Goal: Book appointment/travel/reservation

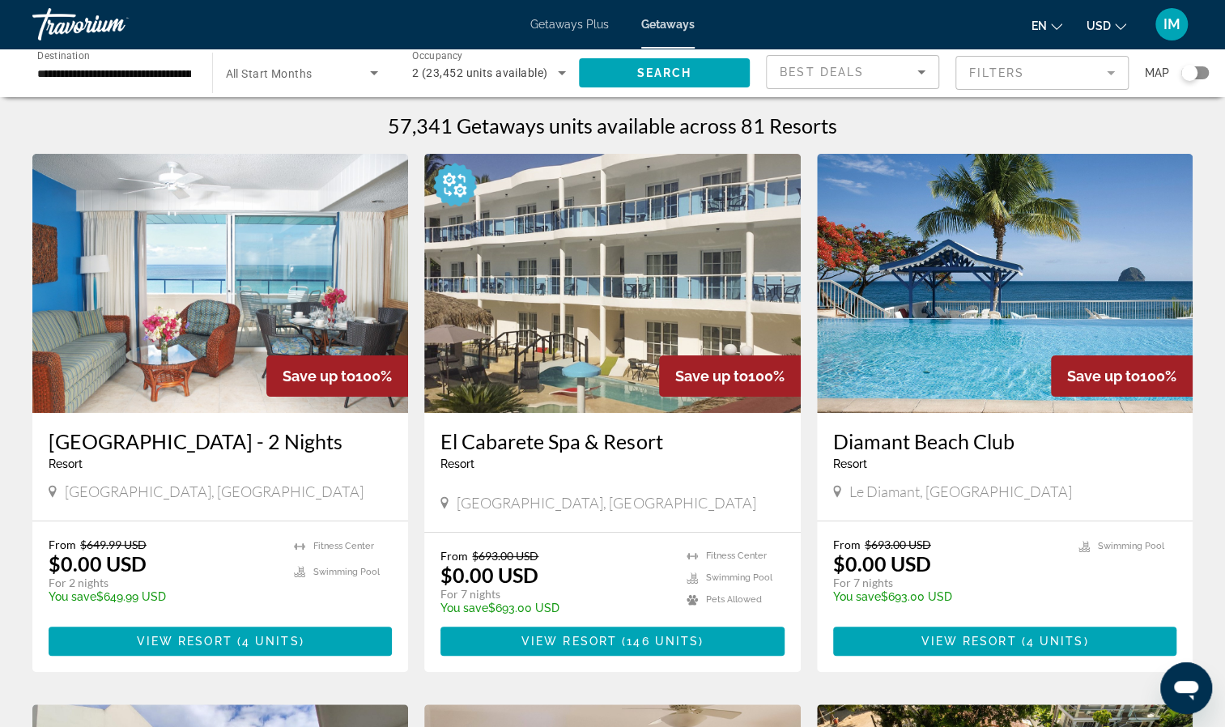
click at [218, 333] on img "Main content" at bounding box center [220, 283] width 376 height 259
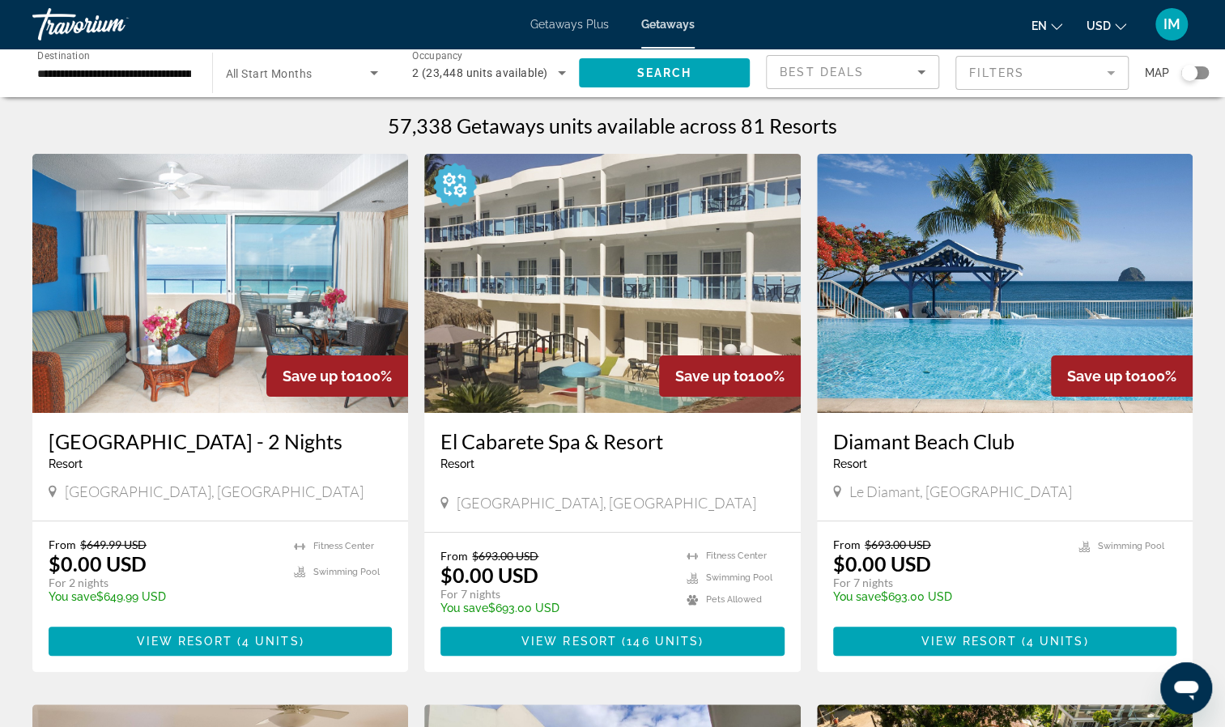
click at [123, 395] on img "Main content" at bounding box center [220, 283] width 376 height 259
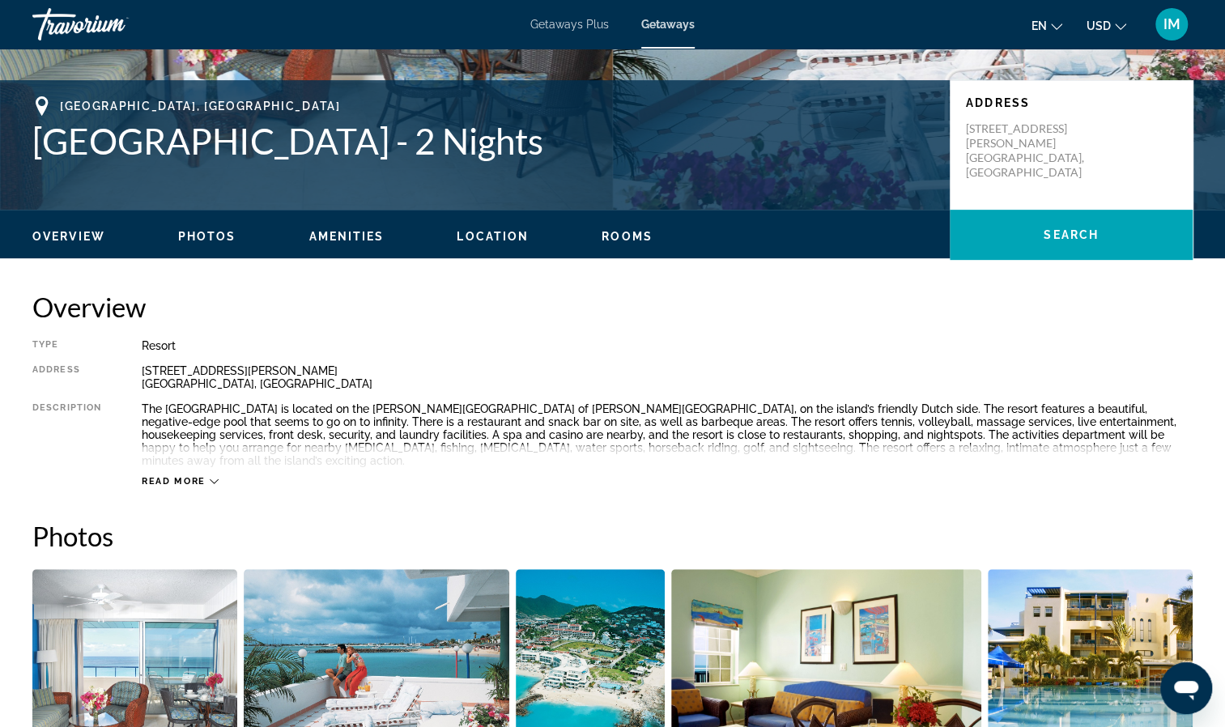
scroll to position [324, 0]
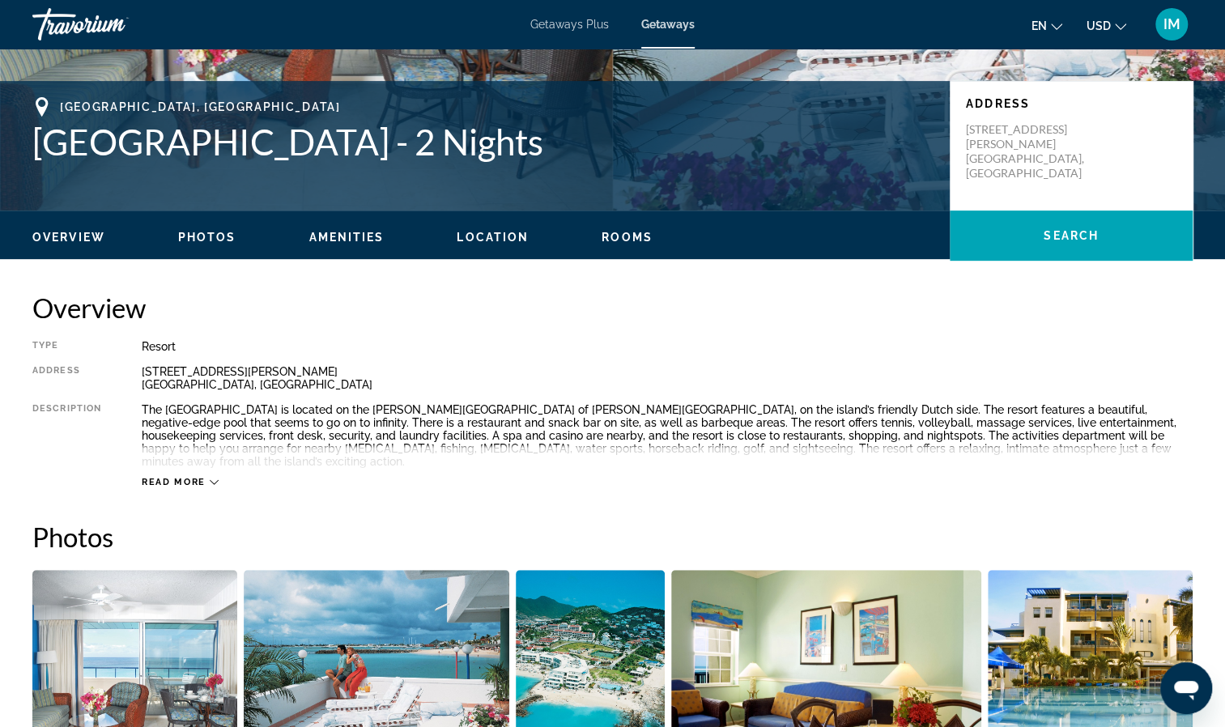
click at [183, 477] on span "Read more" at bounding box center [174, 482] width 64 height 11
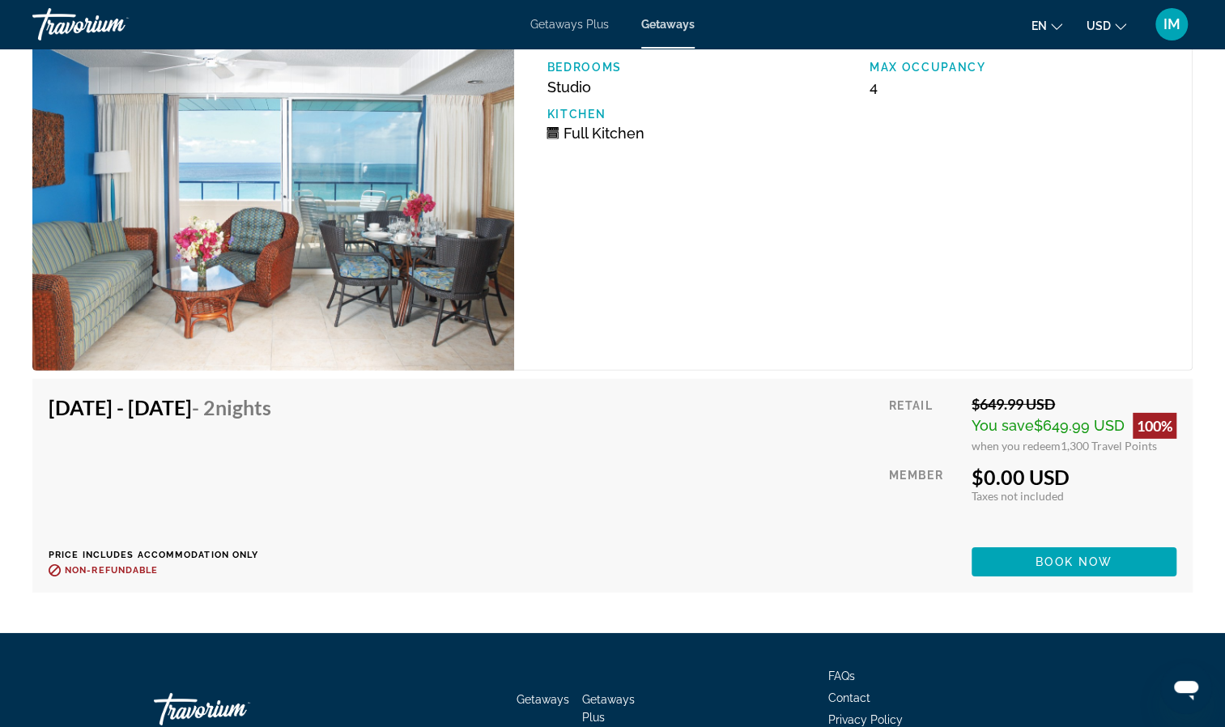
scroll to position [2911, 0]
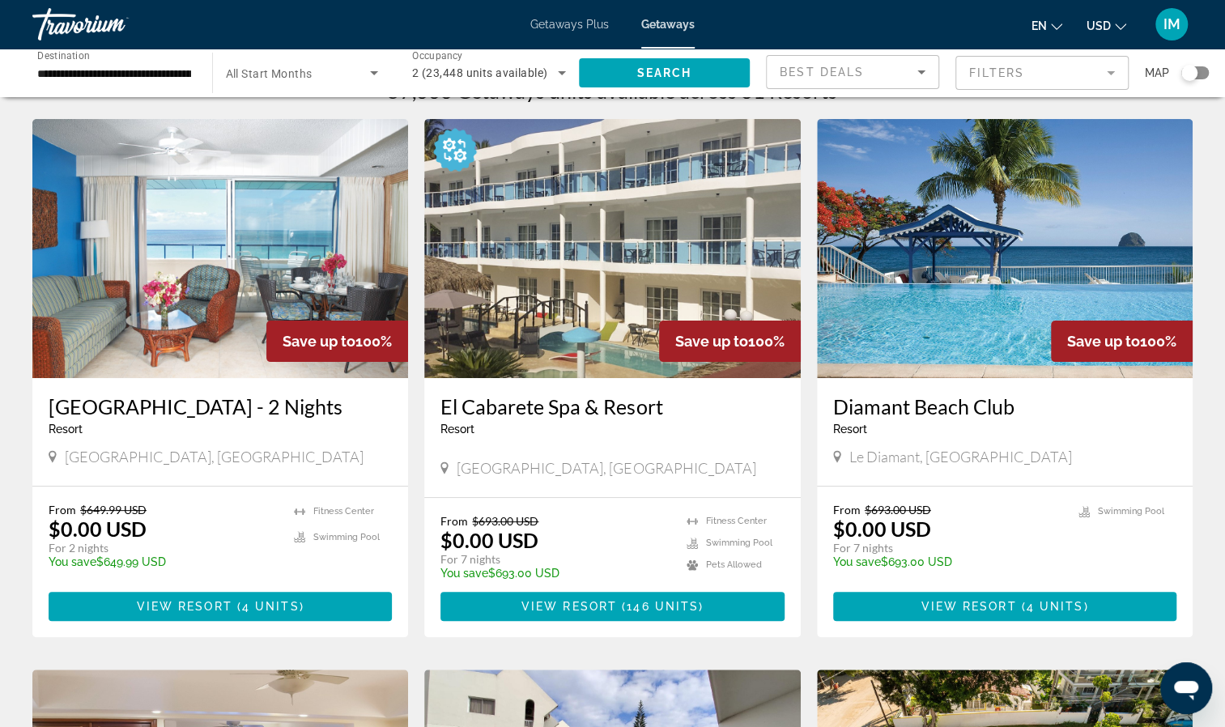
scroll to position [42, 0]
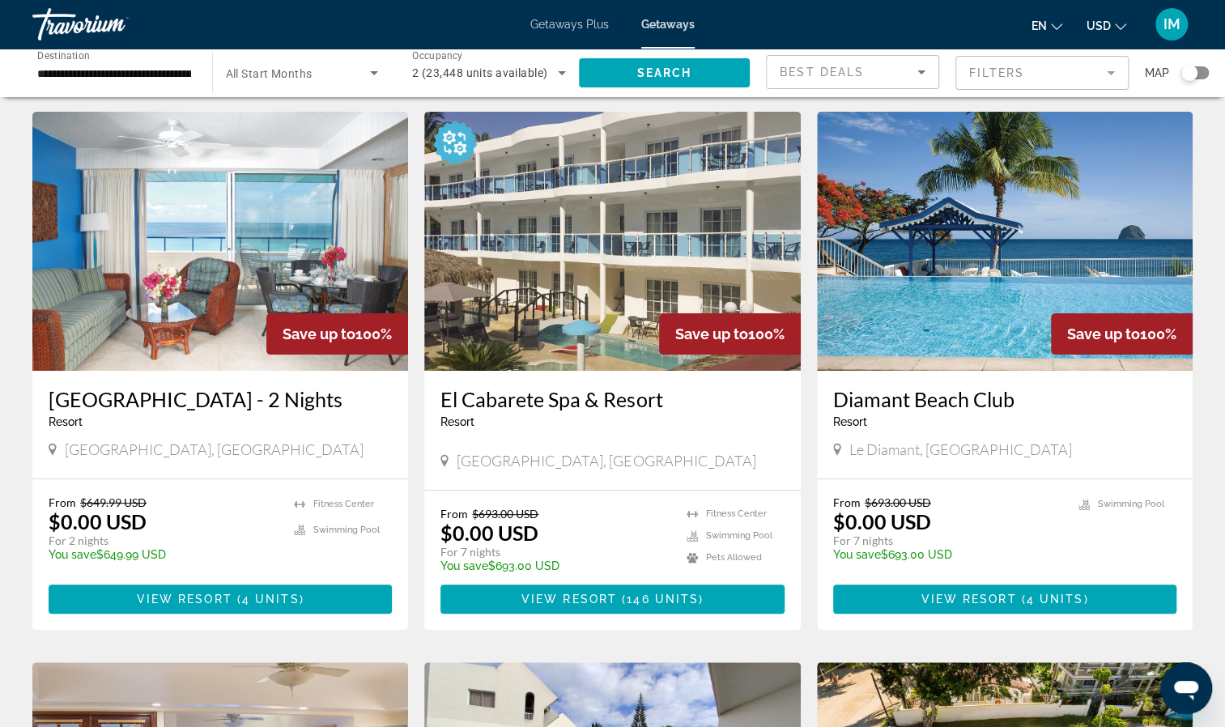
click at [1009, 293] on img "Main content" at bounding box center [1005, 241] width 376 height 259
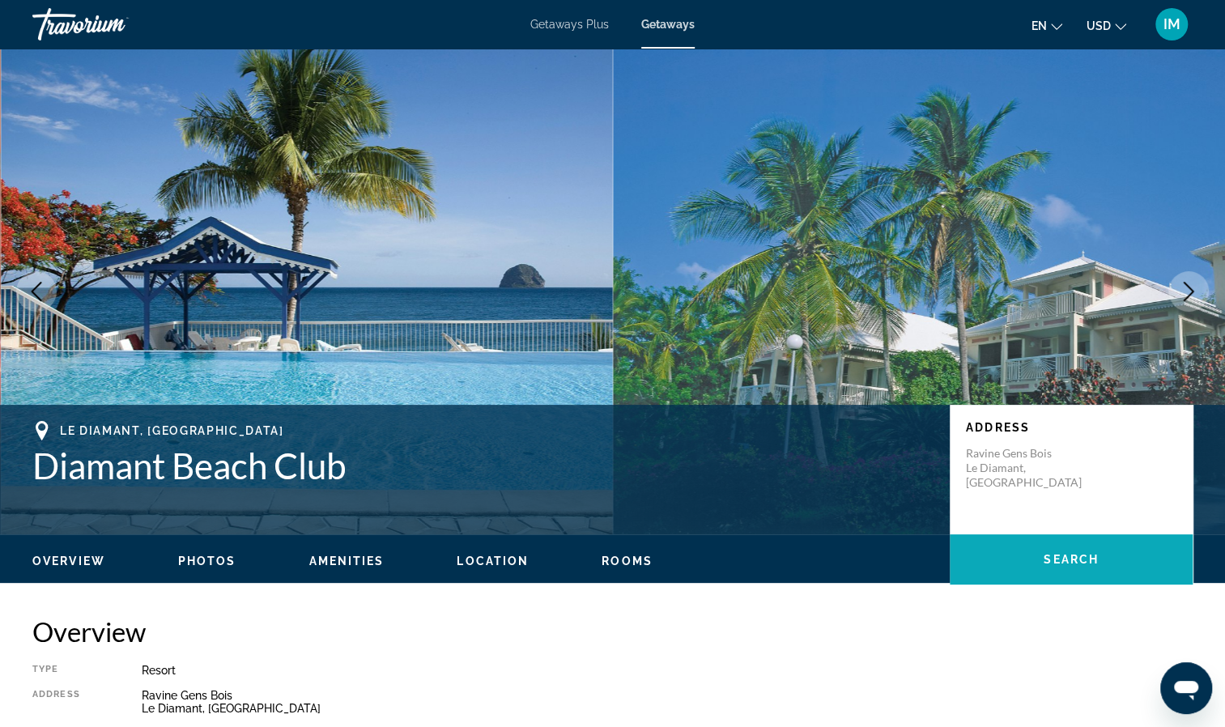
click at [1149, 572] on span "Main content" at bounding box center [1070, 559] width 243 height 39
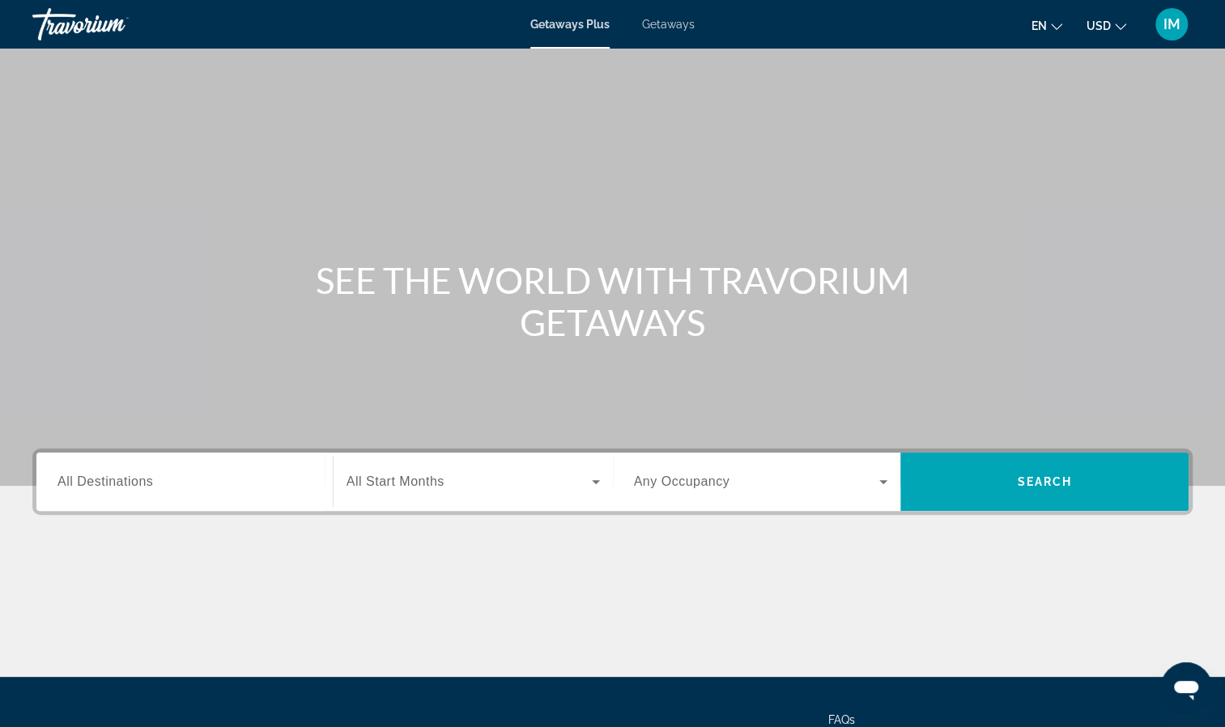
click at [108, 476] on span "All Destinations" at bounding box center [105, 481] width 96 height 14
click at [108, 476] on input "Destination All Destinations" at bounding box center [184, 482] width 254 height 19
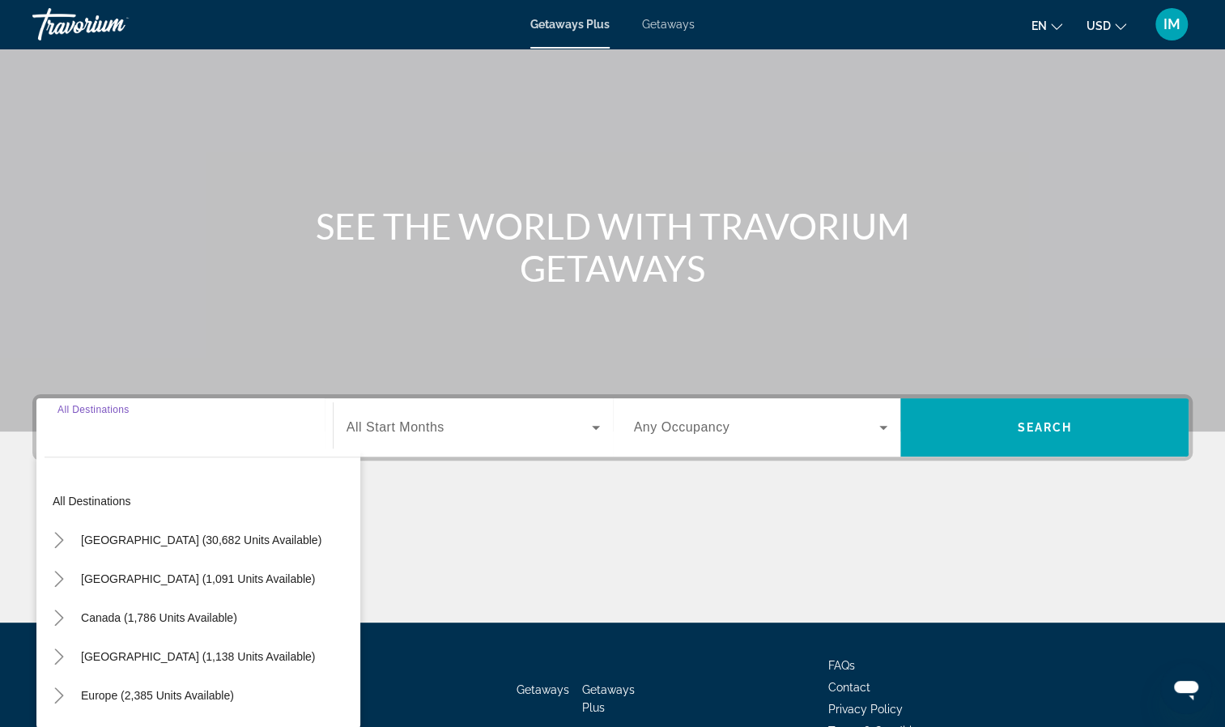
scroll to position [147, 0]
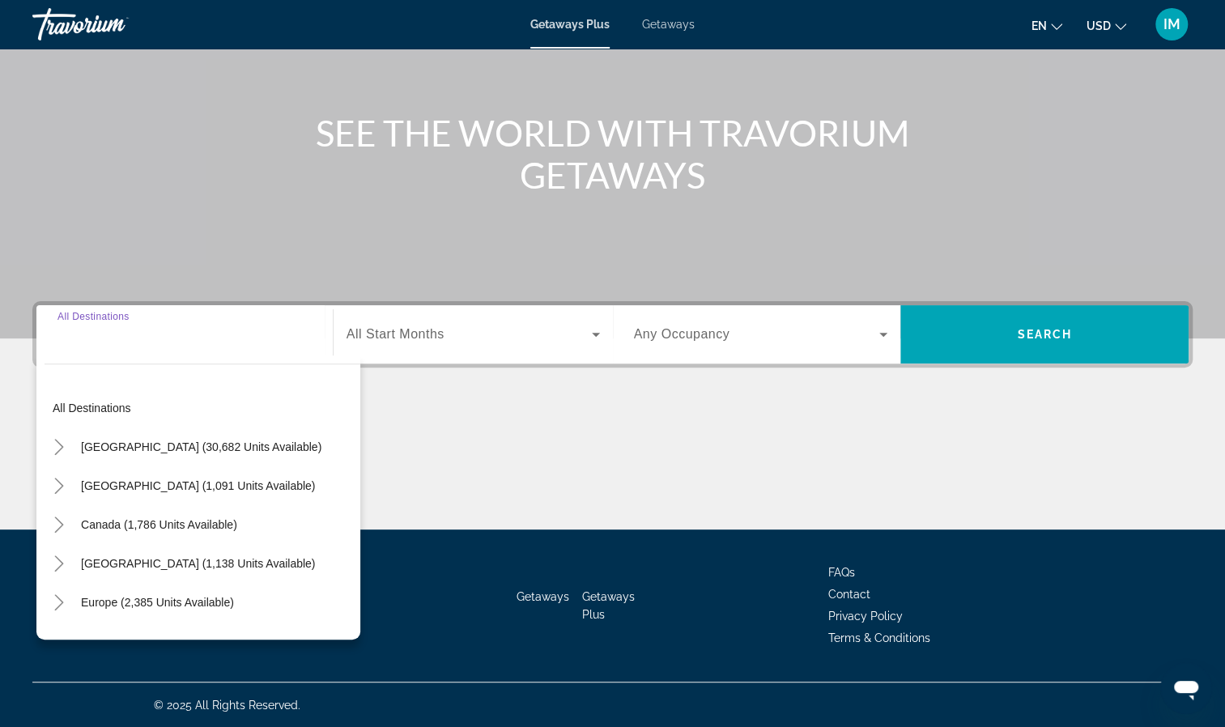
click at [116, 337] on input "Destination All Destinations" at bounding box center [184, 334] width 254 height 19
click at [39, 359] on div "All destinations [GEOGRAPHIC_DATA] (30,682 units available) [GEOGRAPHIC_DATA] (…" at bounding box center [198, 497] width 324 height 284
click at [59, 346] on div "Search widget" at bounding box center [184, 335] width 254 height 46
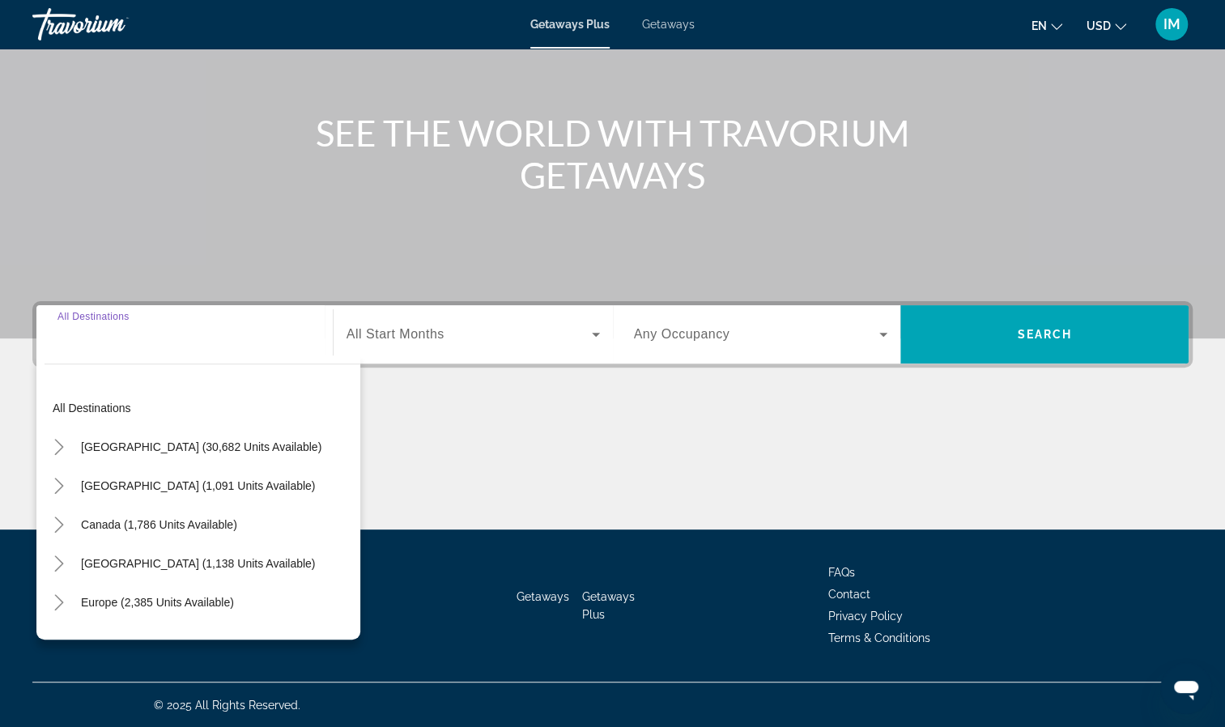
click at [75, 341] on input "Destination All Destinations" at bounding box center [184, 334] width 254 height 19
click at [173, 347] on div "Search widget" at bounding box center [184, 335] width 254 height 46
click at [155, 447] on span "[GEOGRAPHIC_DATA] (30,682 units available)" at bounding box center [201, 446] width 240 height 13
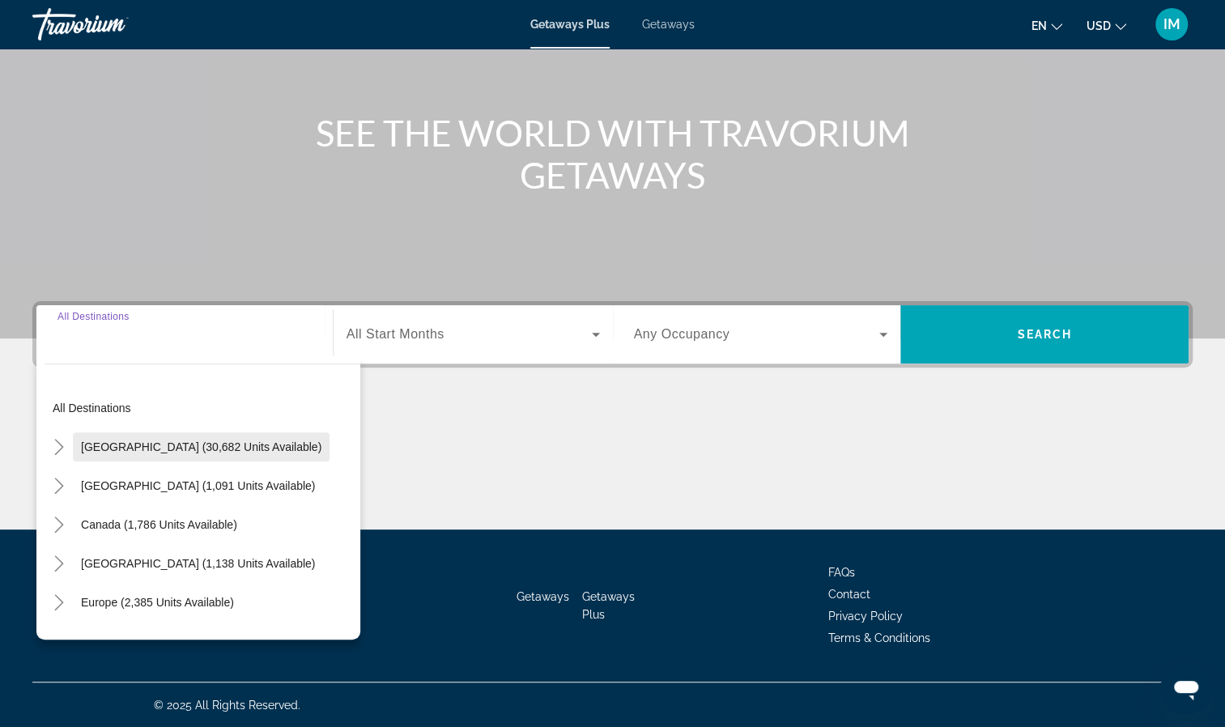
type input "**********"
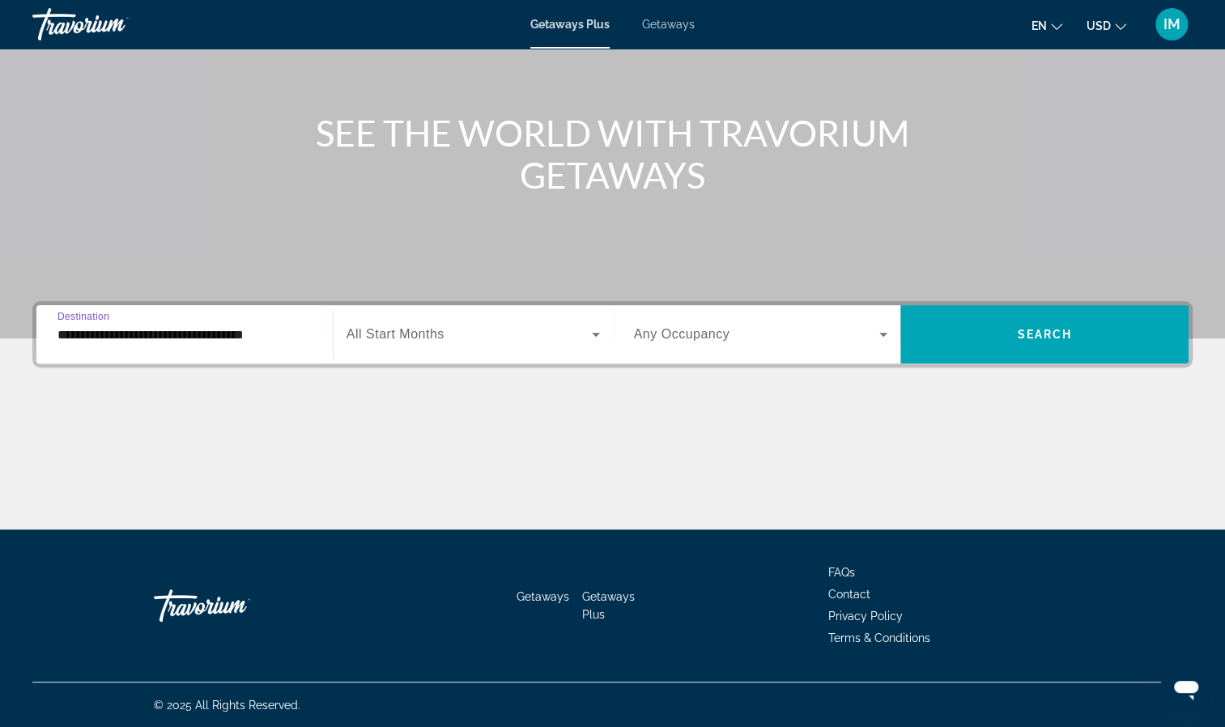
click at [694, 343] on div "Search widget" at bounding box center [761, 334] width 254 height 45
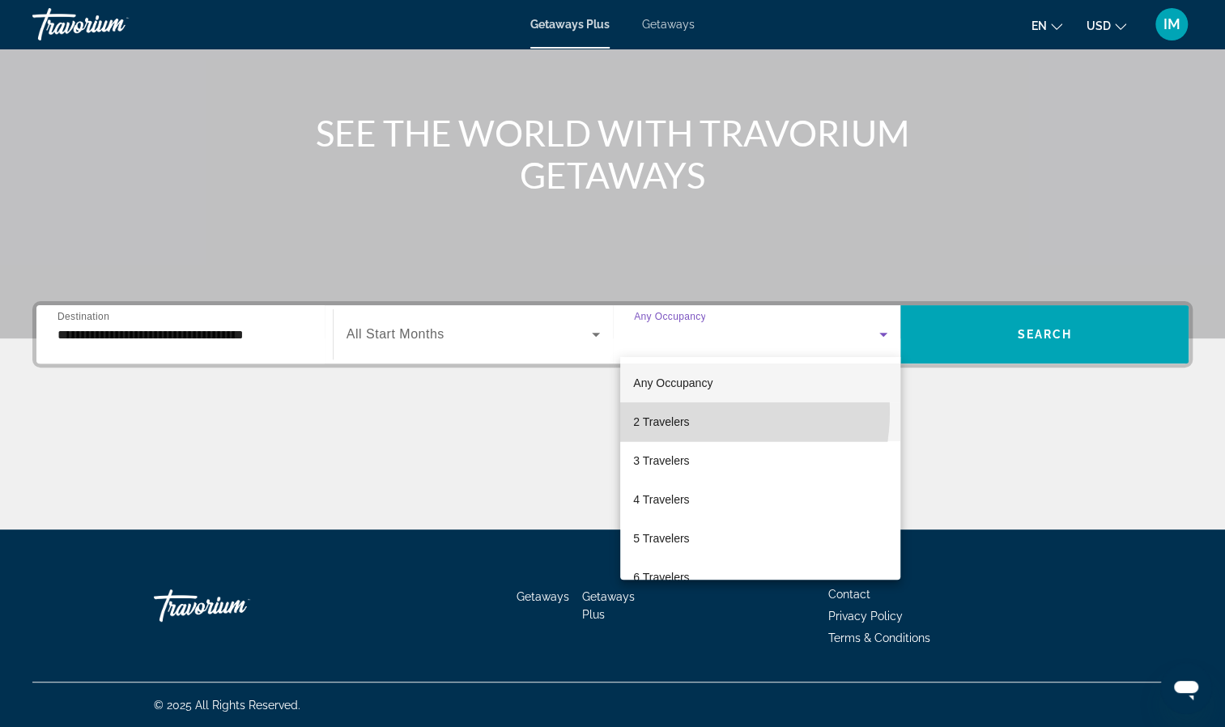
click at [681, 411] on mat-option "2 Travelers" at bounding box center [760, 421] width 280 height 39
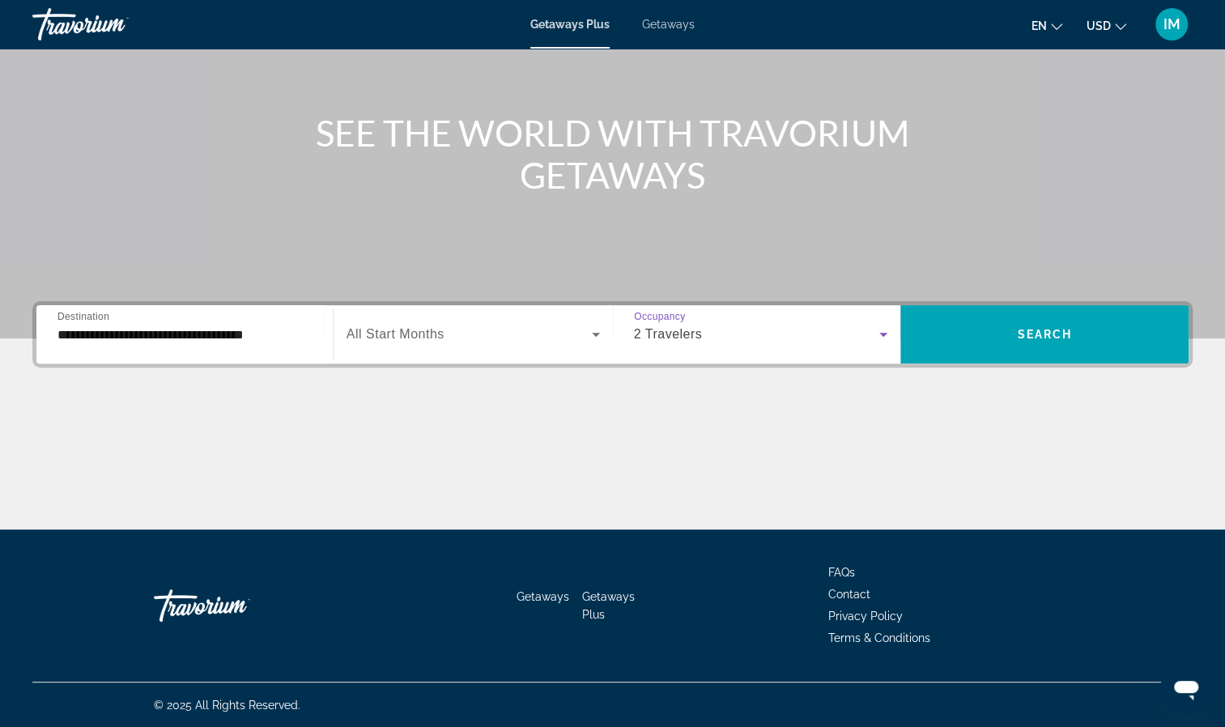
click at [479, 338] on span "Search widget" at bounding box center [468, 334] width 245 height 19
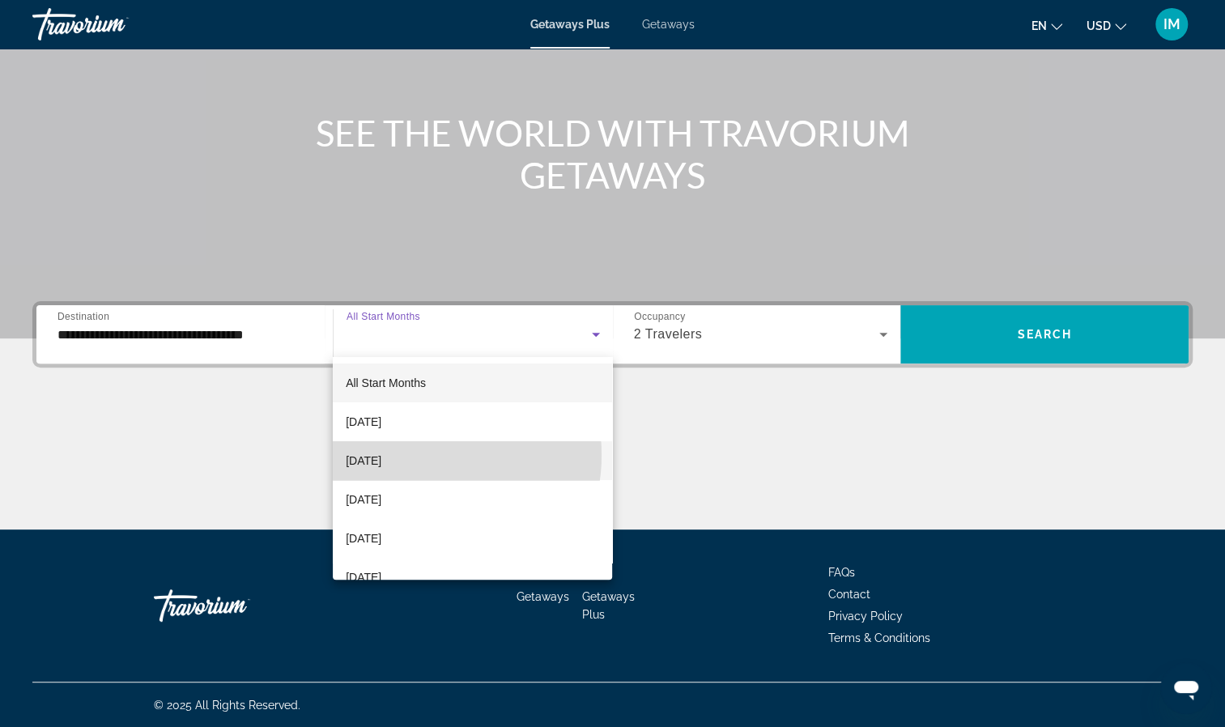
click at [414, 455] on mat-option "October 2025" at bounding box center [472, 460] width 279 height 39
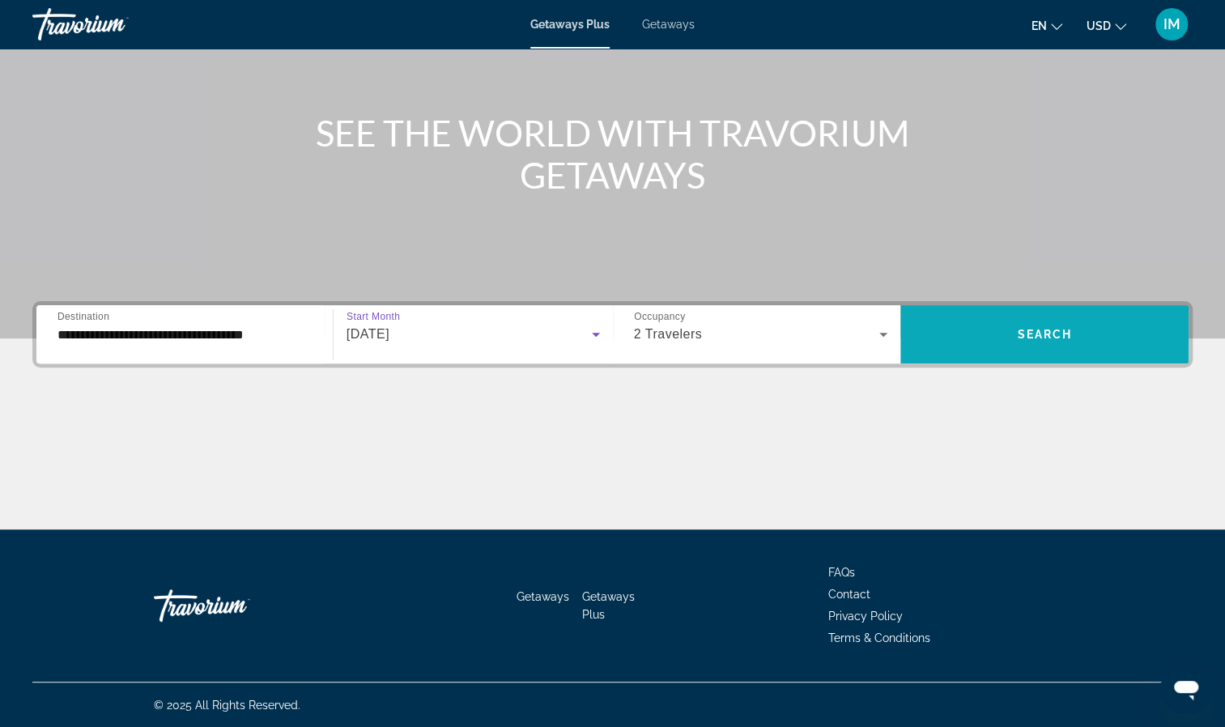
click at [1053, 338] on span "Search" at bounding box center [1044, 334] width 55 height 13
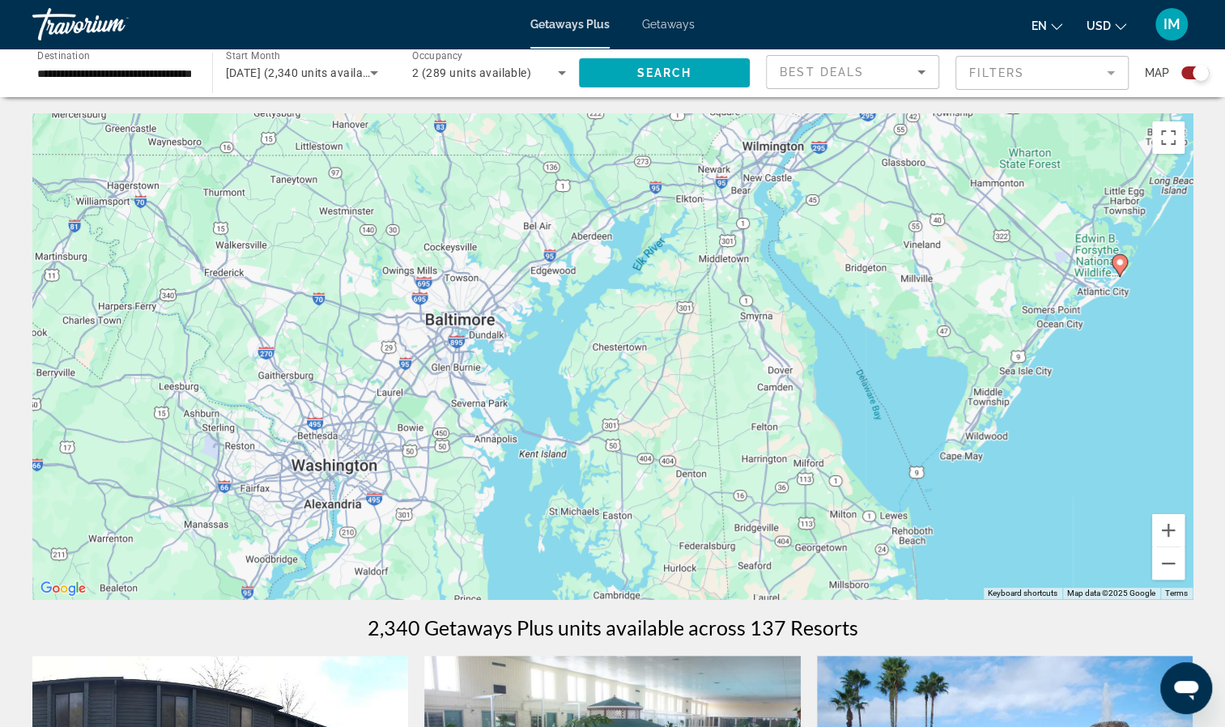
click at [145, 66] on input "**********" at bounding box center [114, 73] width 154 height 19
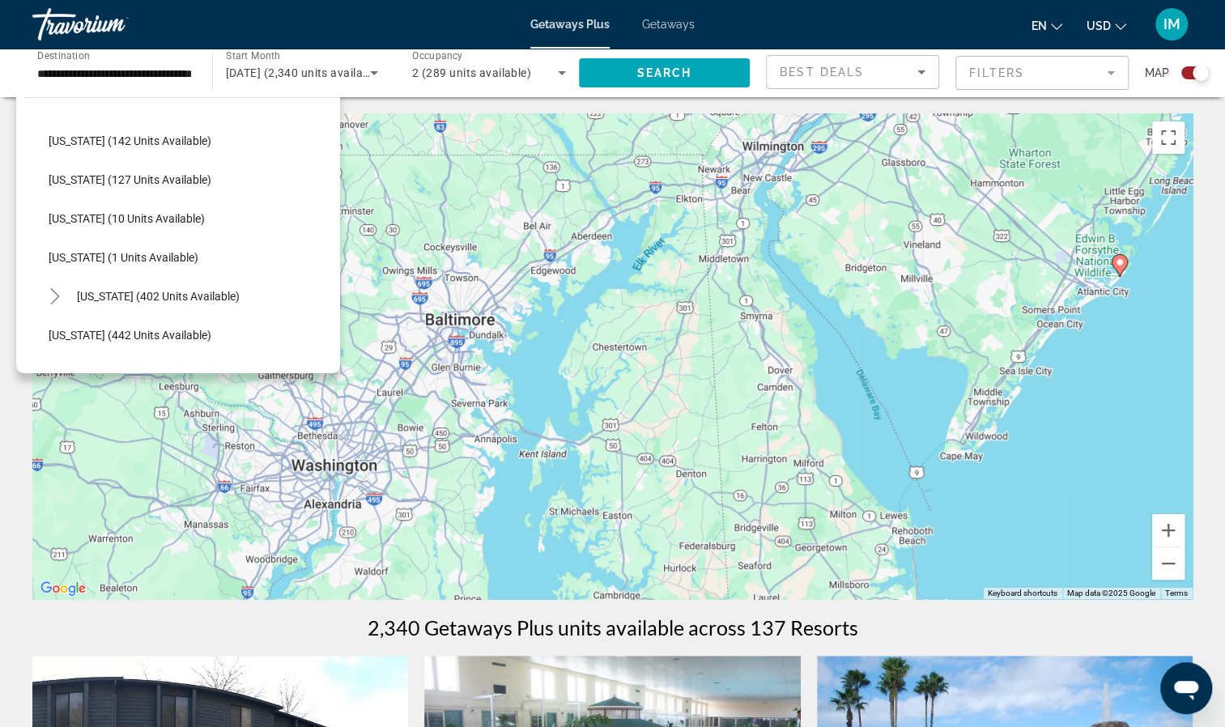
scroll to position [473, 0]
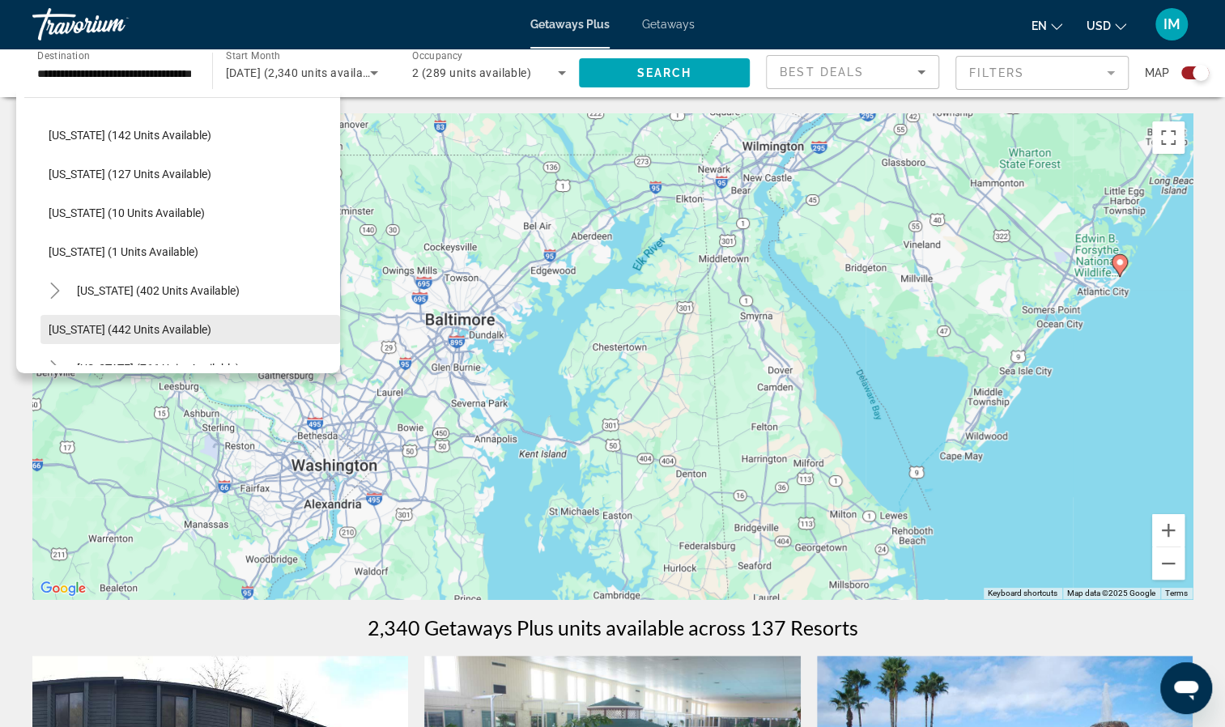
click at [185, 333] on span "Maryland (442 units available)" at bounding box center [130, 329] width 163 height 13
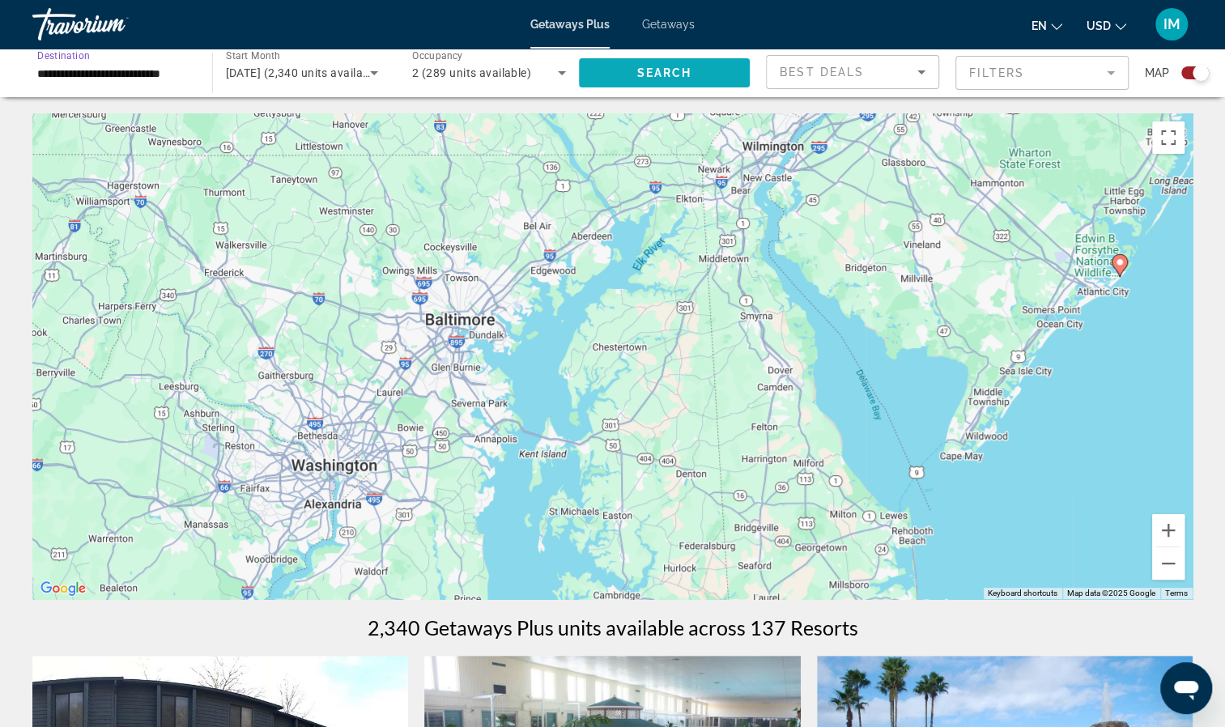
click at [664, 75] on span "Search" at bounding box center [663, 72] width 55 height 13
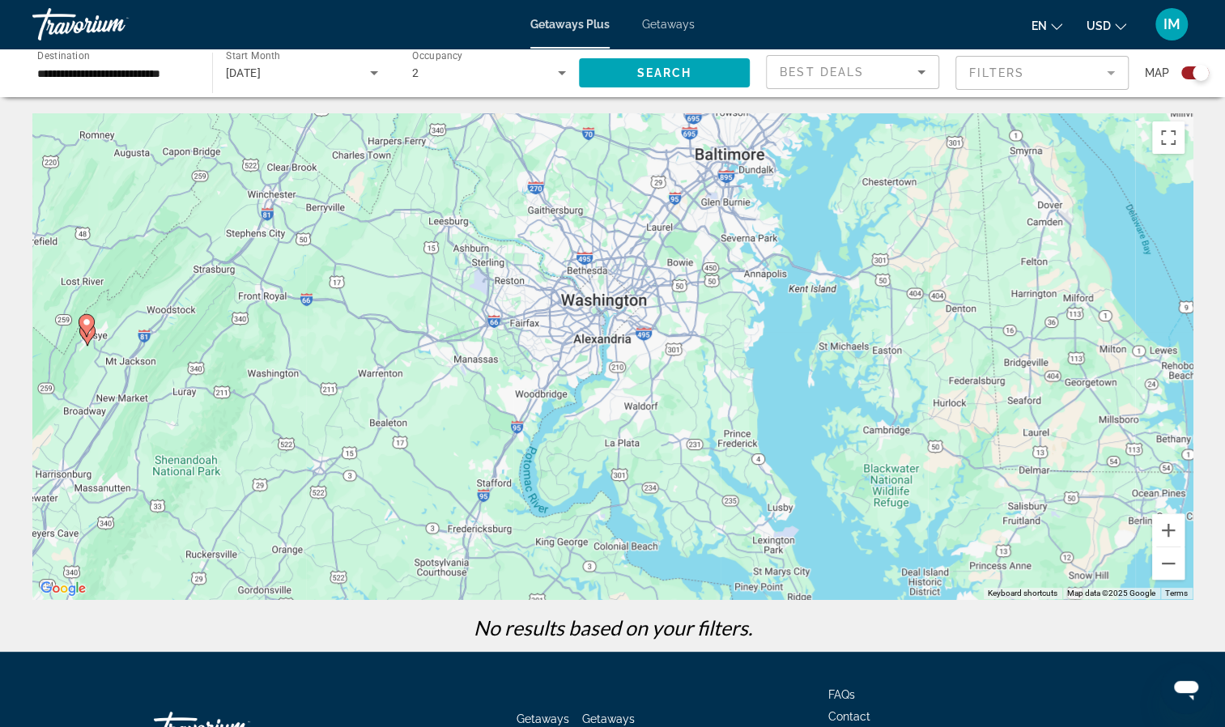
click at [133, 70] on input "**********" at bounding box center [114, 73] width 154 height 19
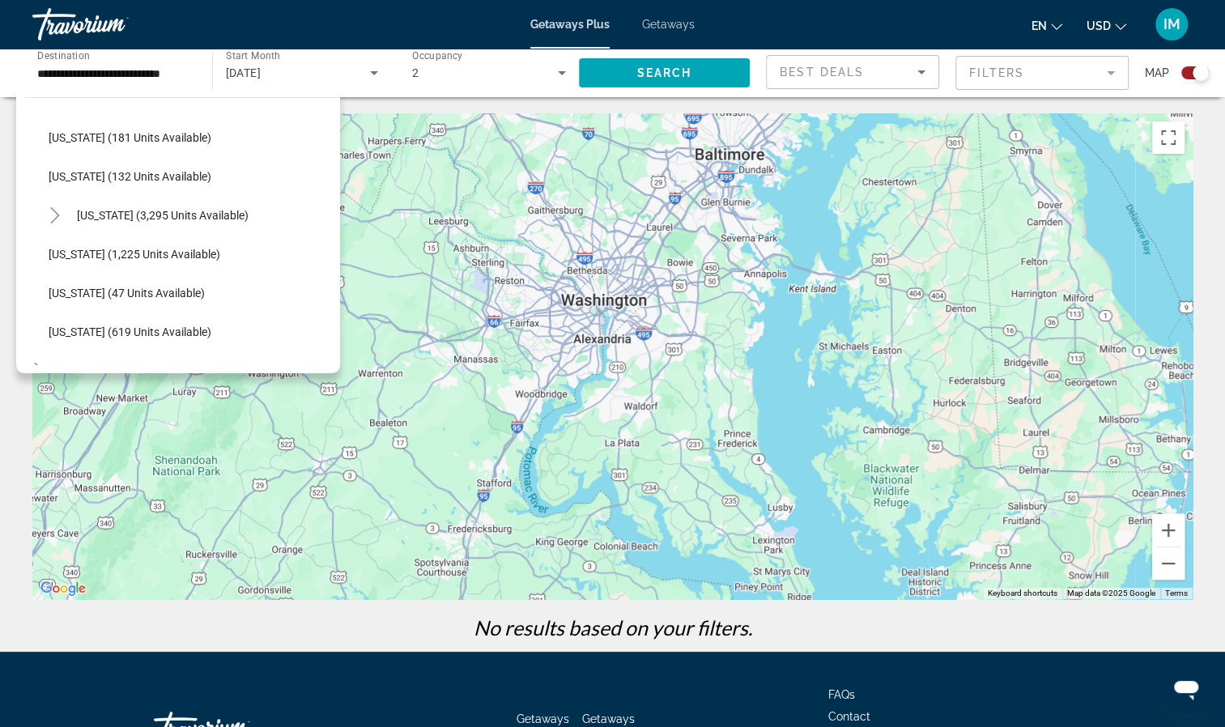
scroll to position [1364, 0]
click at [150, 181] on span "Vermont (132 units available)" at bounding box center [130, 176] width 163 height 13
type input "**********"
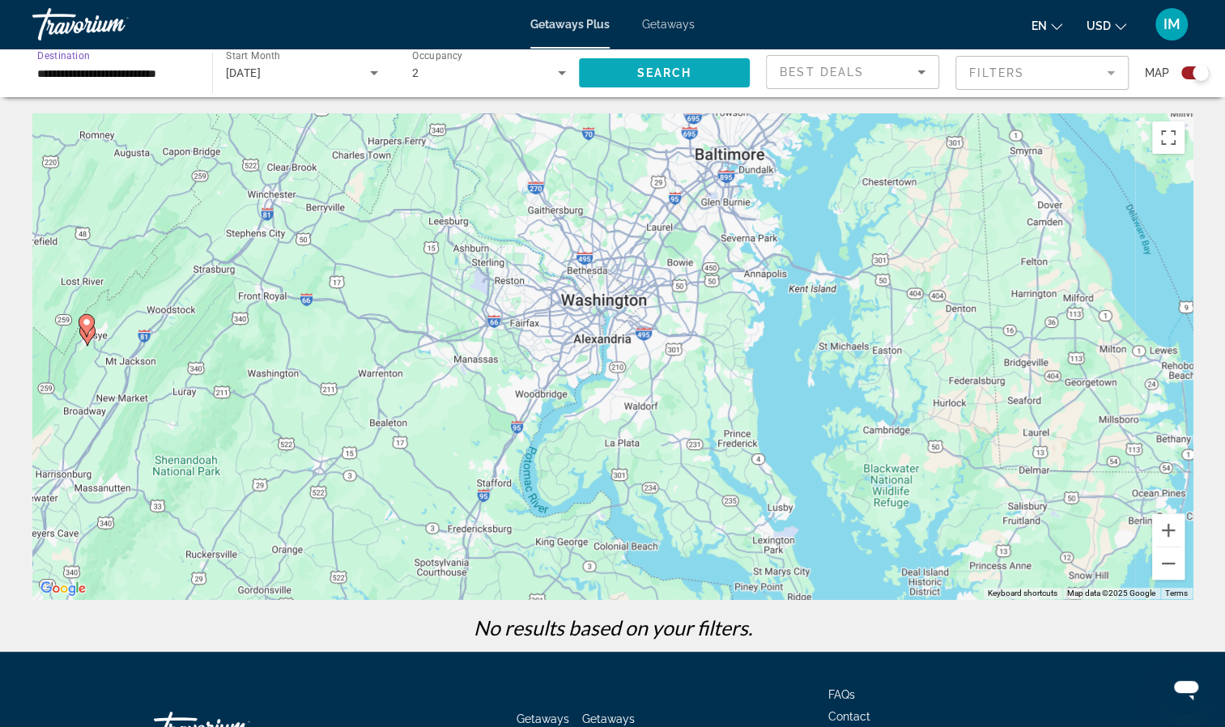
click at [649, 62] on span "Search widget" at bounding box center [665, 72] width 172 height 39
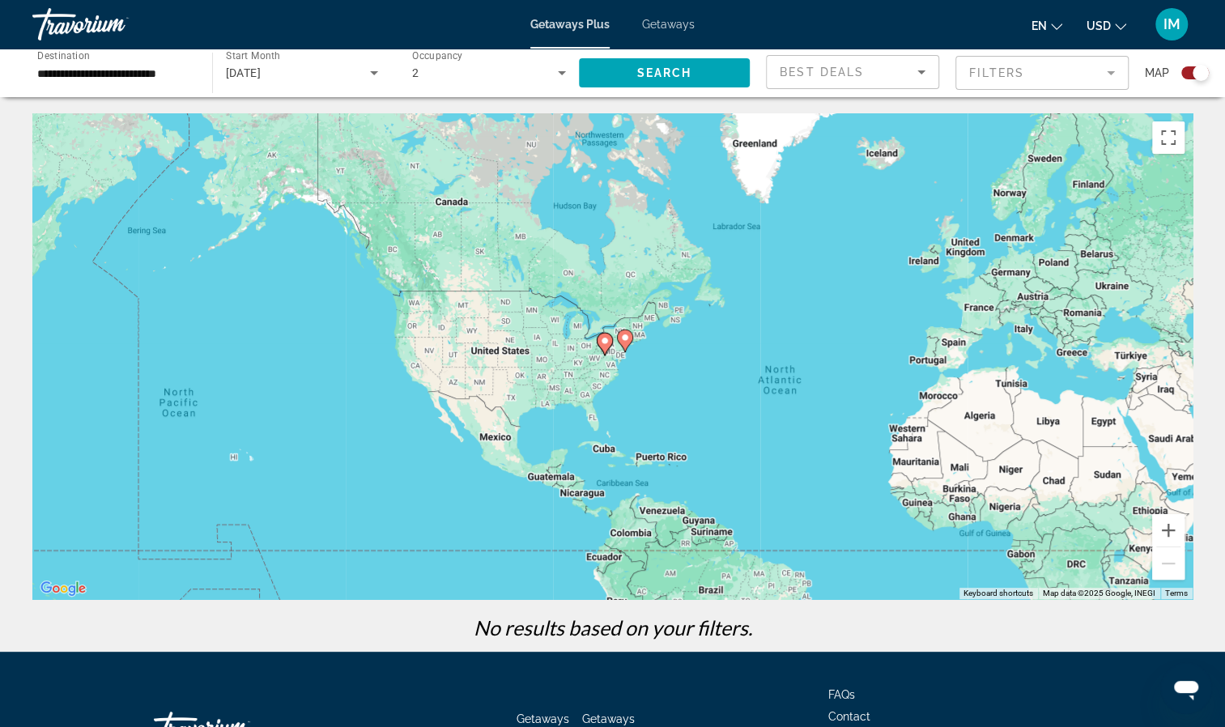
click at [141, 68] on input "**********" at bounding box center [114, 73] width 154 height 19
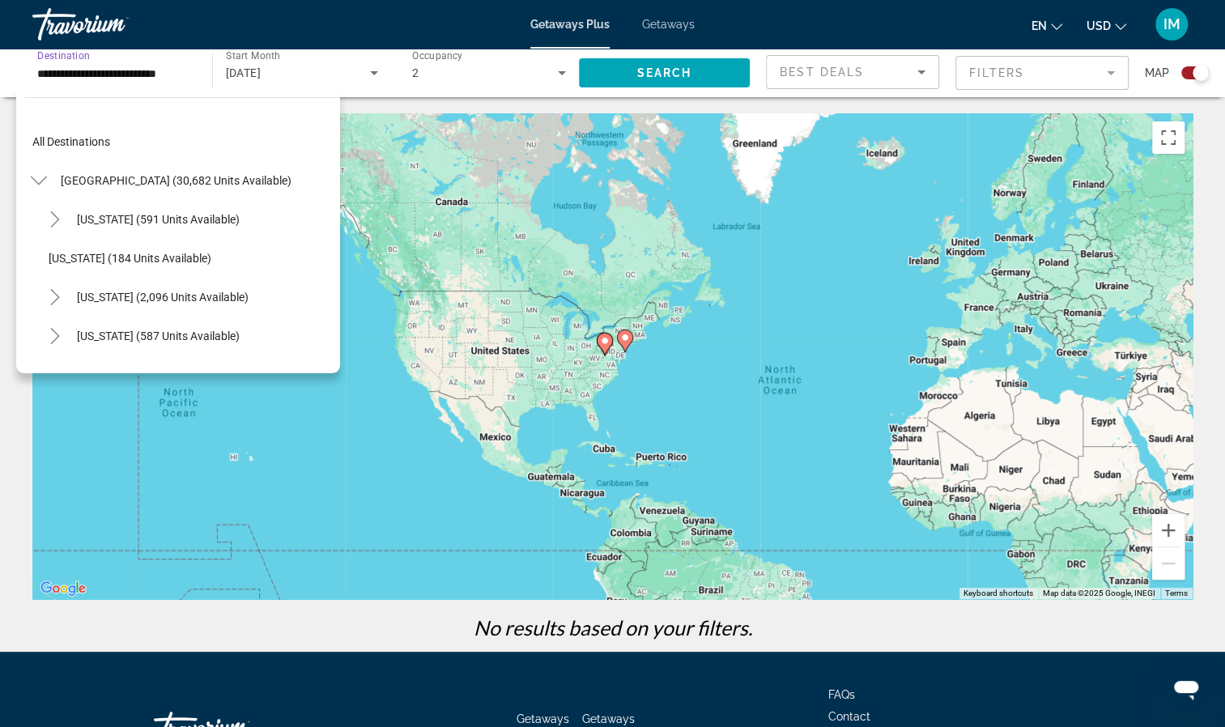
scroll to position [1301, 0]
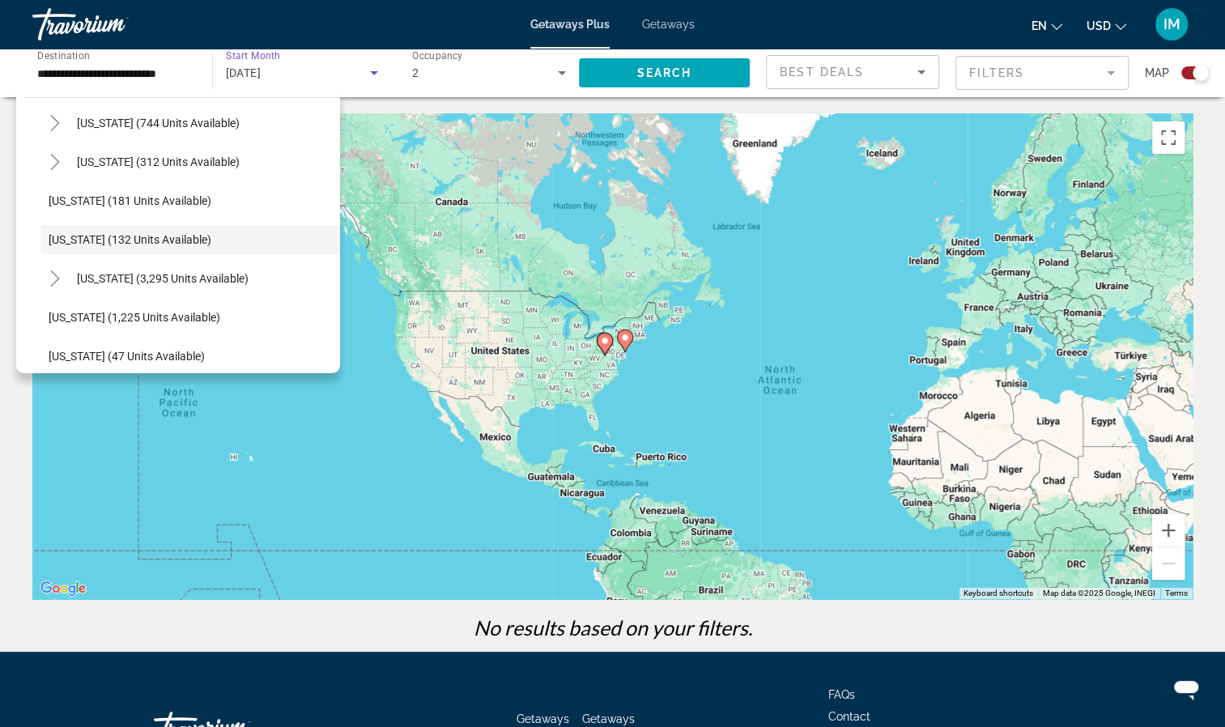
click at [333, 79] on div "October 2025" at bounding box center [298, 72] width 145 height 19
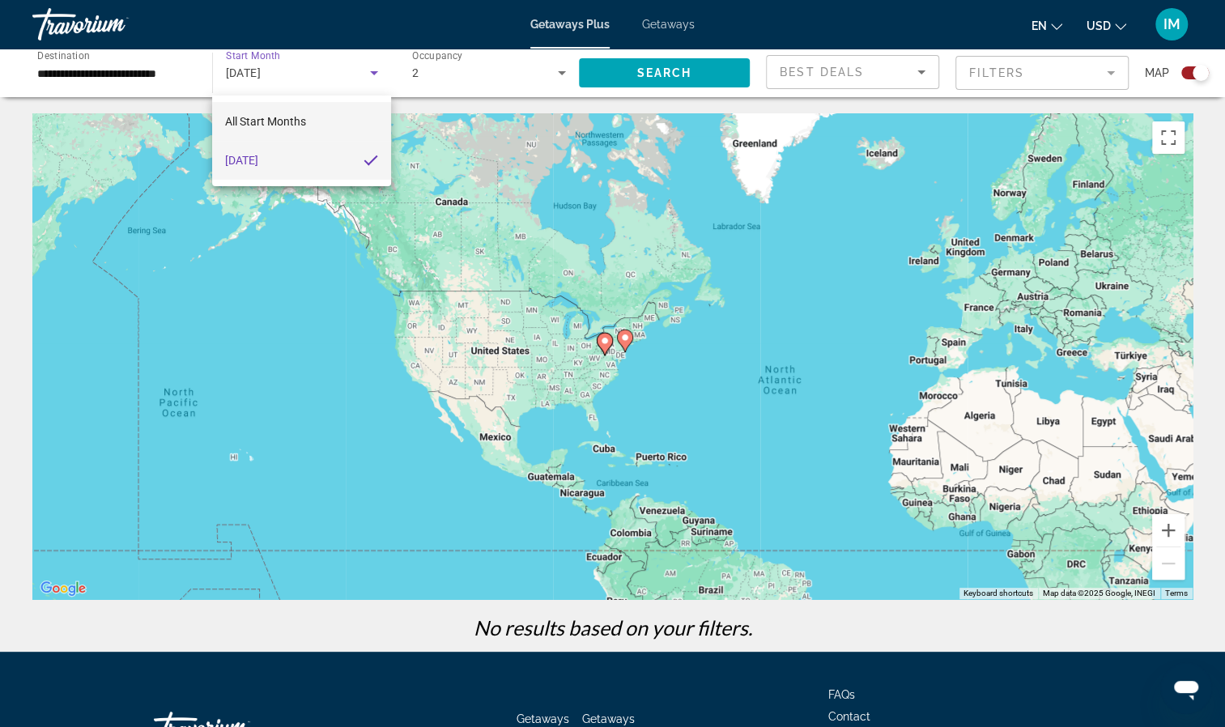
click at [314, 114] on mat-option "All Start Months" at bounding box center [301, 121] width 179 height 39
